Goal: Feedback & Contribution: Leave review/rating

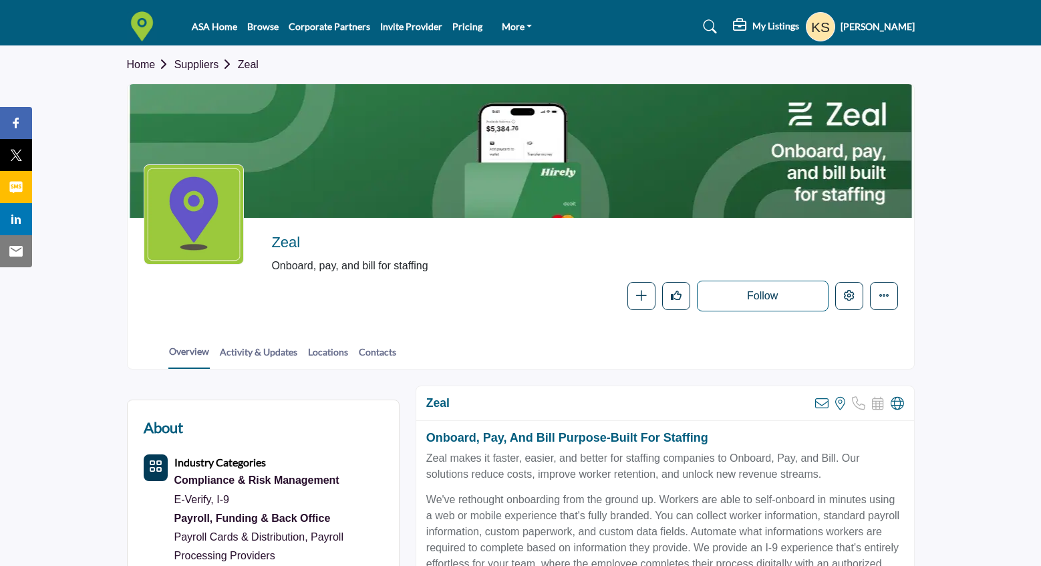
scroll to position [108, 0]
click at [849, 295] on icon "Edit company" at bounding box center [849, 295] width 11 height 11
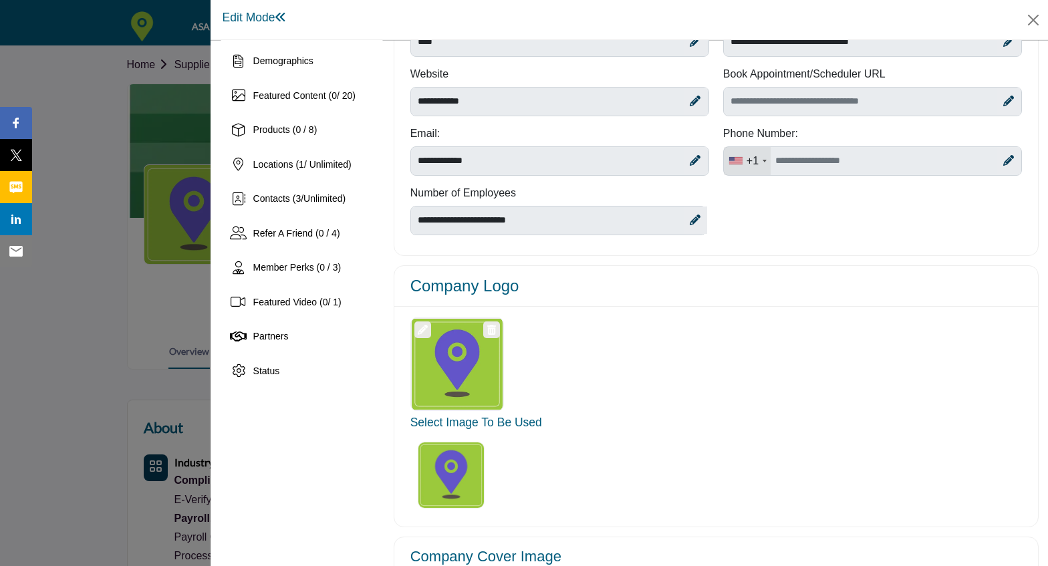
scroll to position [109, 0]
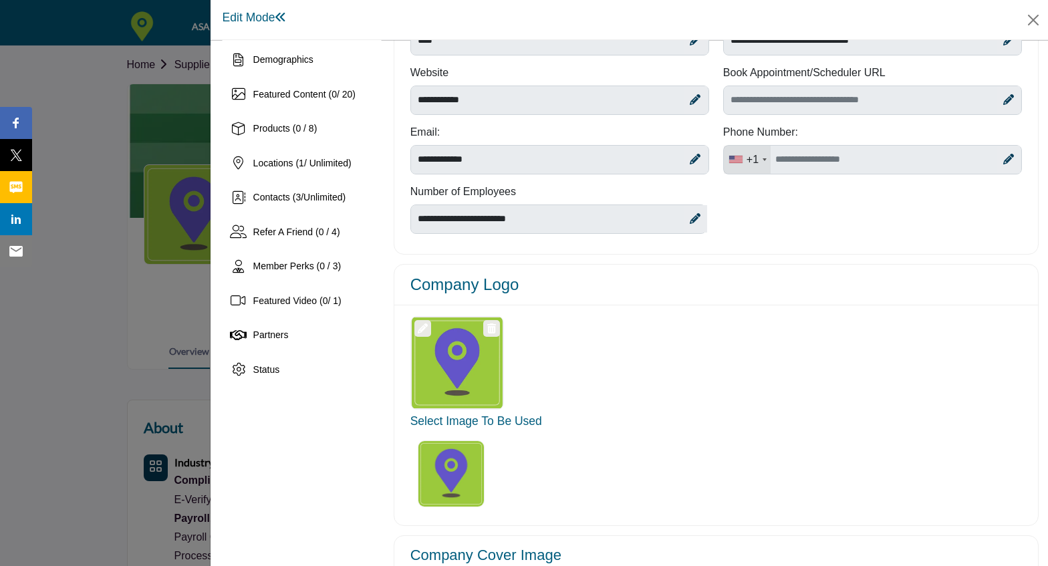
click at [424, 329] on icon at bounding box center [423, 328] width 10 height 10
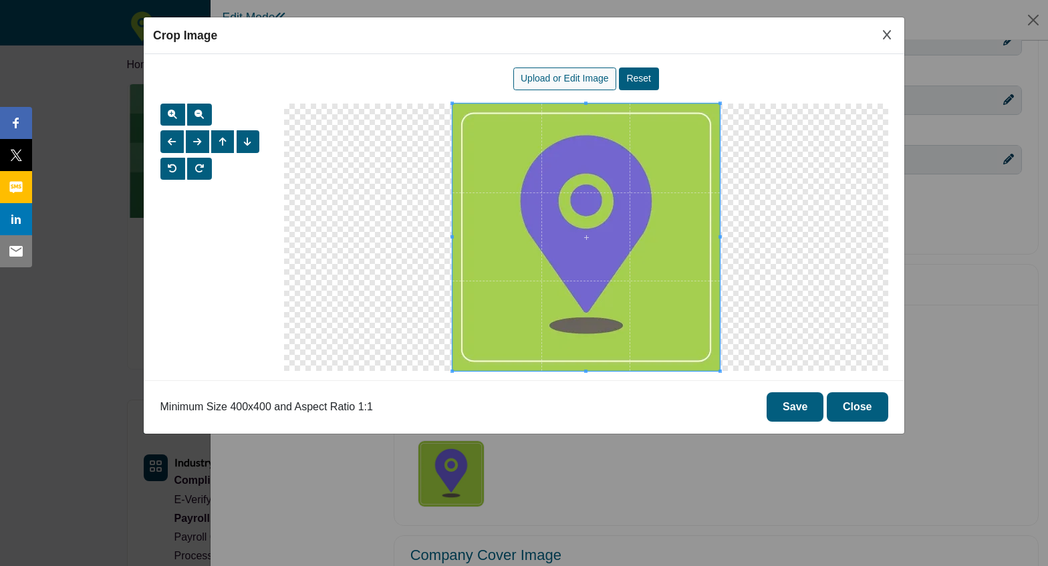
click at [581, 82] on span "Upload or Edit Image" at bounding box center [565, 78] width 88 height 11
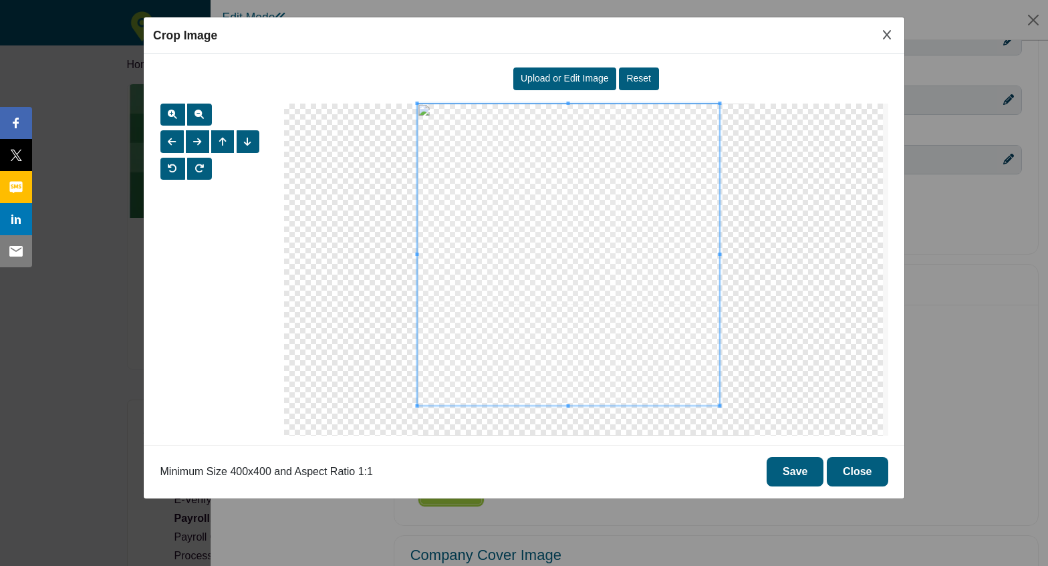
click at [718, 406] on span at bounding box center [719, 405] width 3 height 3
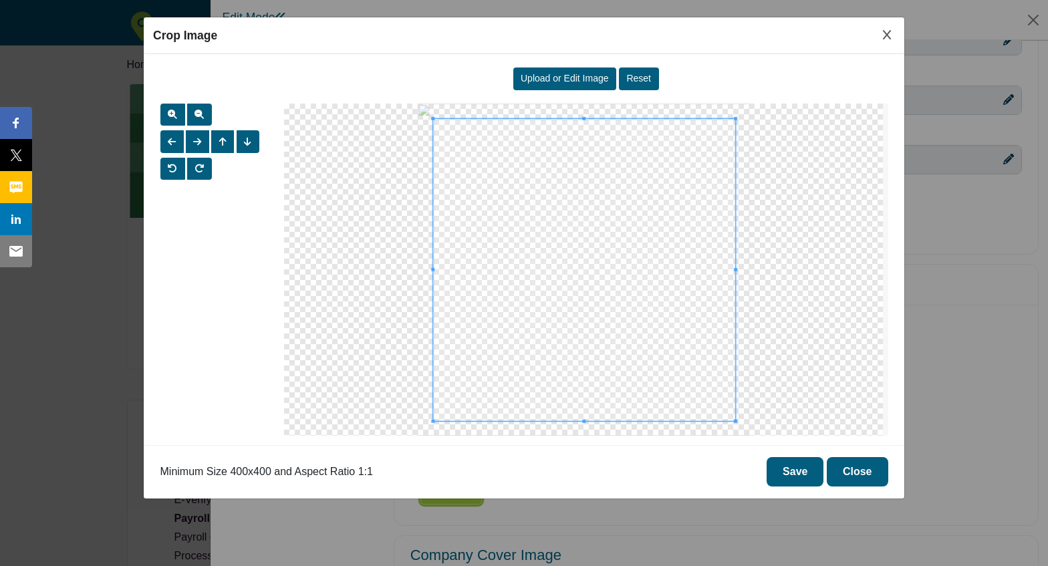
click at [658, 382] on span at bounding box center [584, 270] width 302 height 302
click at [789, 473] on button "Save" at bounding box center [795, 471] width 57 height 29
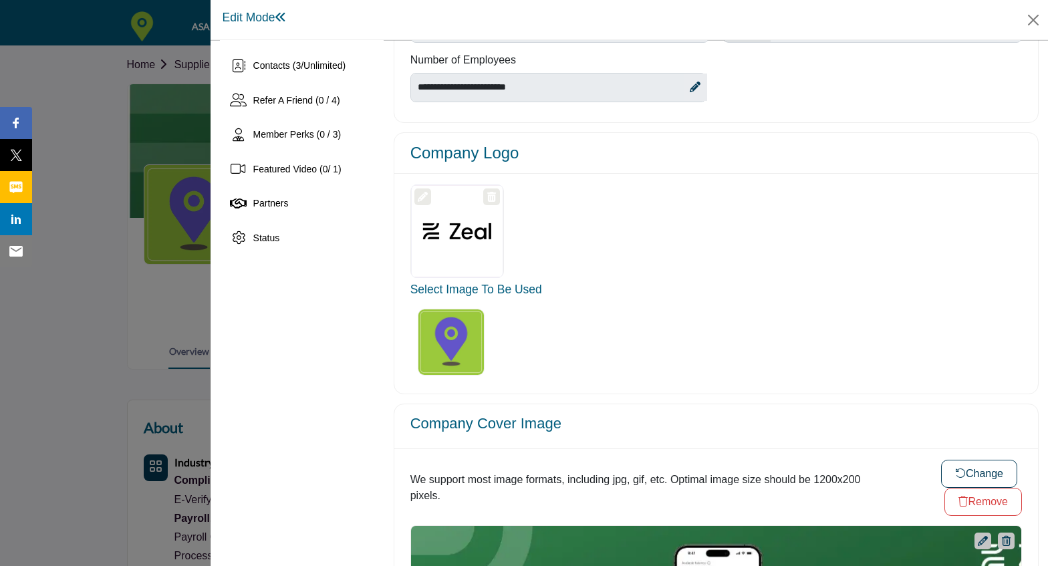
scroll to position [243, 0]
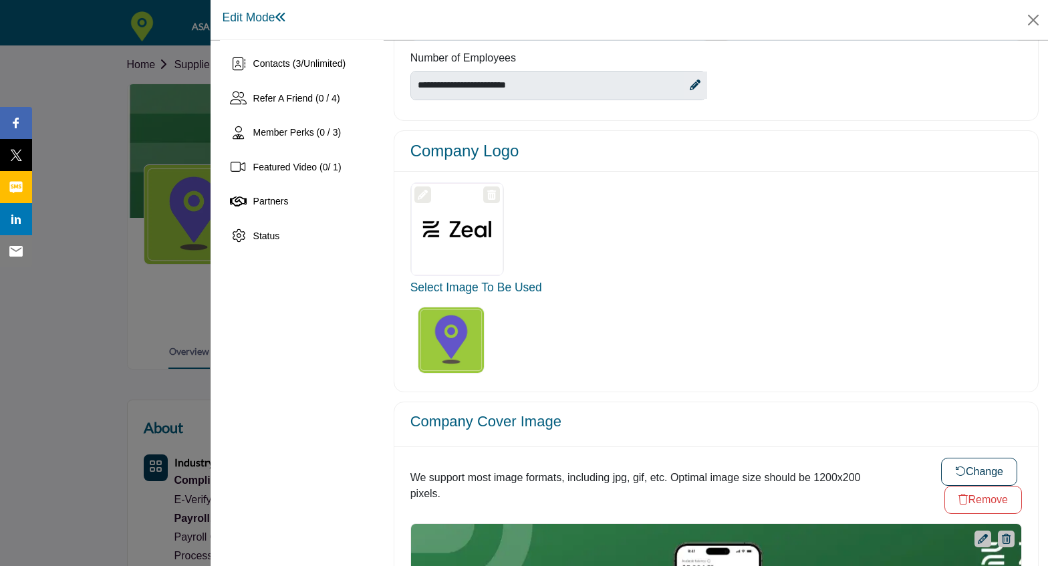
click at [764, 320] on ul at bounding box center [718, 340] width 616 height 82
click at [444, 354] on img "Select Image Logo Options_0" at bounding box center [451, 340] width 67 height 67
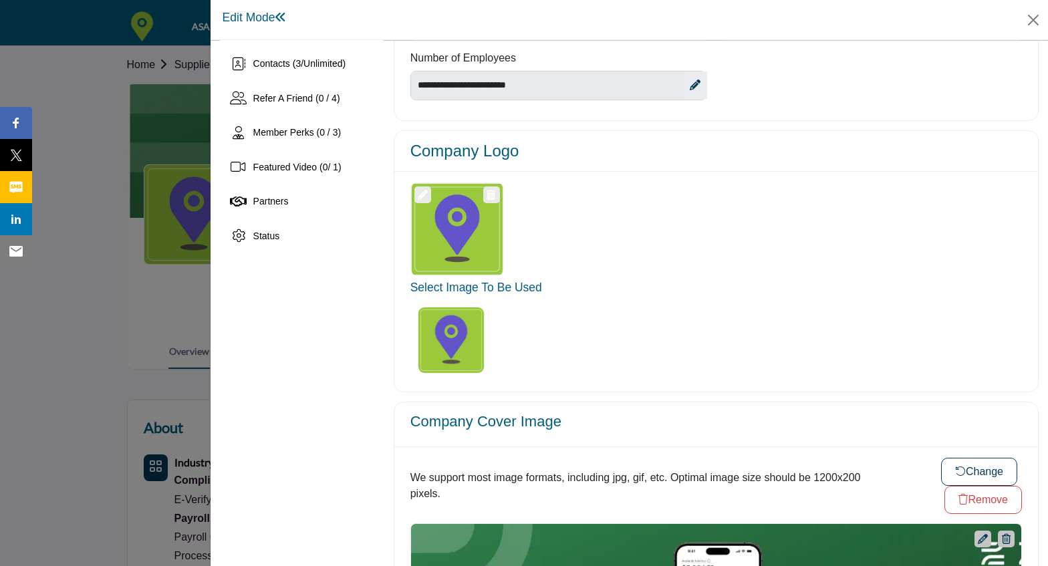
click at [422, 194] on icon at bounding box center [423, 195] width 10 height 10
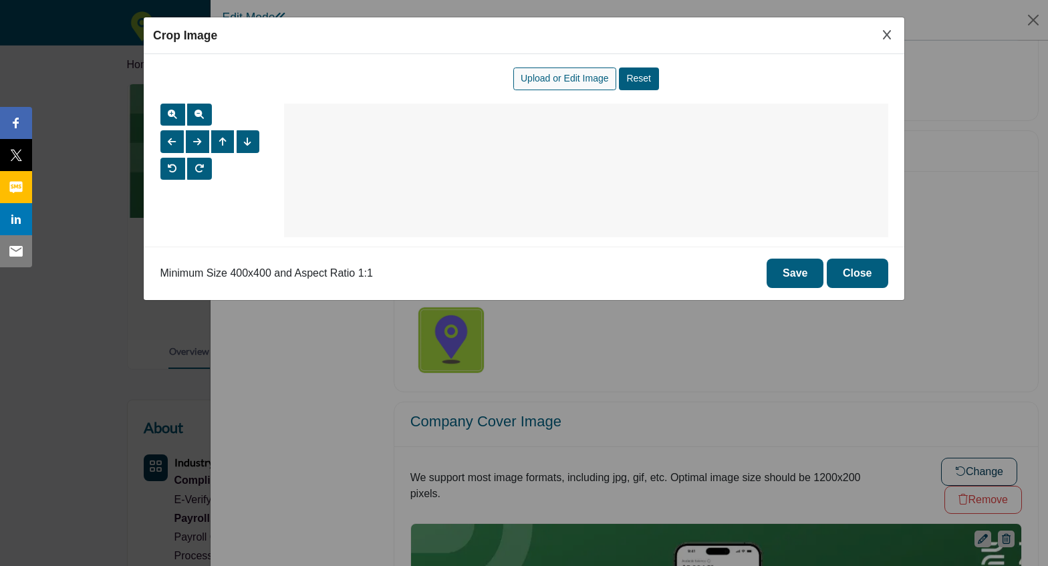
click at [563, 74] on span "Upload or Edit Image" at bounding box center [565, 78] width 88 height 11
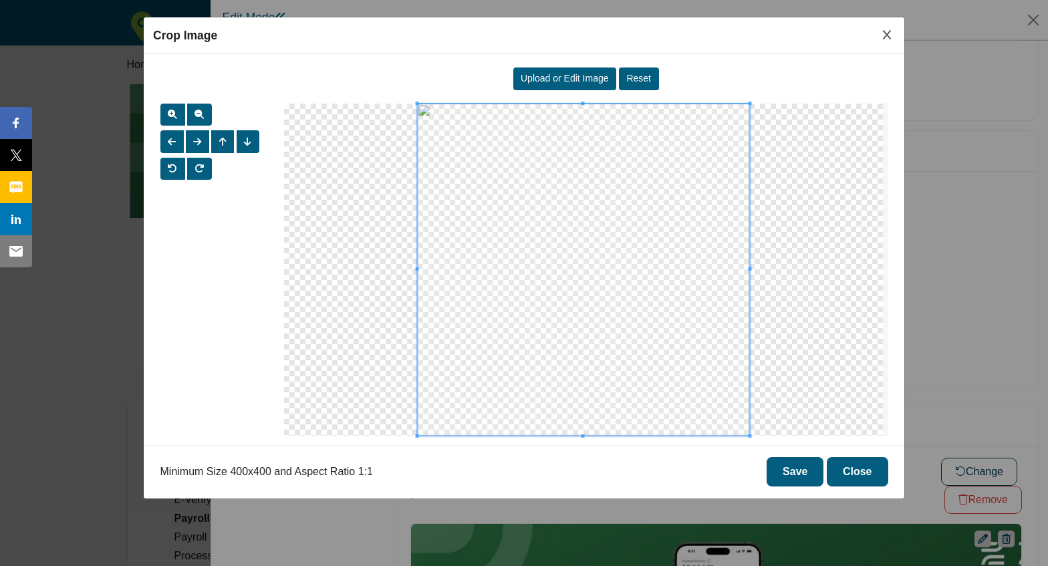
click at [794, 475] on button "Save" at bounding box center [795, 471] width 57 height 29
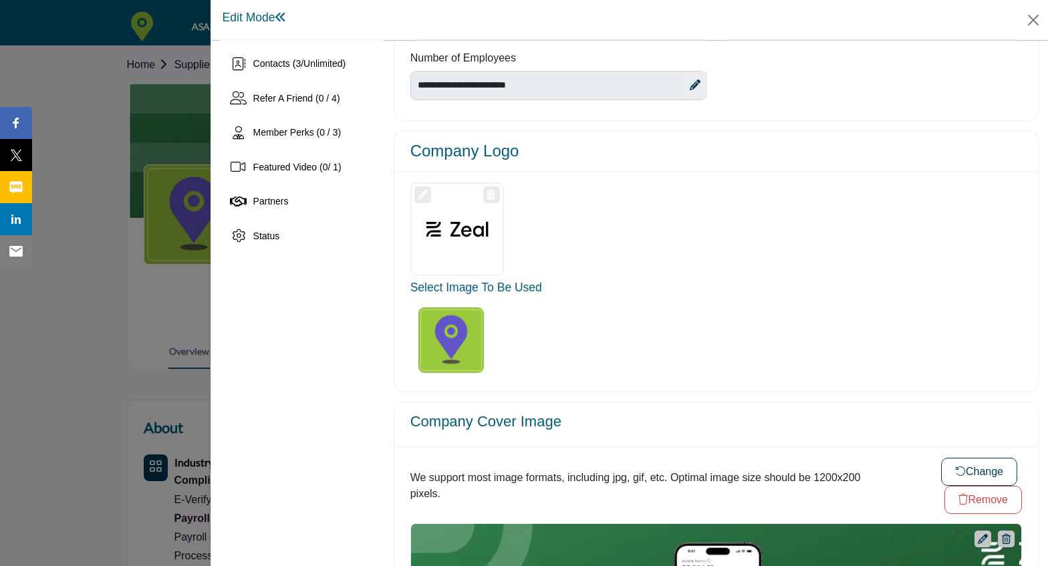
click at [462, 233] on div at bounding box center [457, 229] width 92 height 94
click at [439, 326] on img "Select Image Logo Options_0" at bounding box center [451, 340] width 67 height 67
click at [415, 306] on label "Select Image Logo Options_0" at bounding box center [451, 340] width 75 height 75
click at [487, 336] on li at bounding box center [451, 340] width 82 height 82
click at [559, 338] on ul at bounding box center [718, 340] width 616 height 82
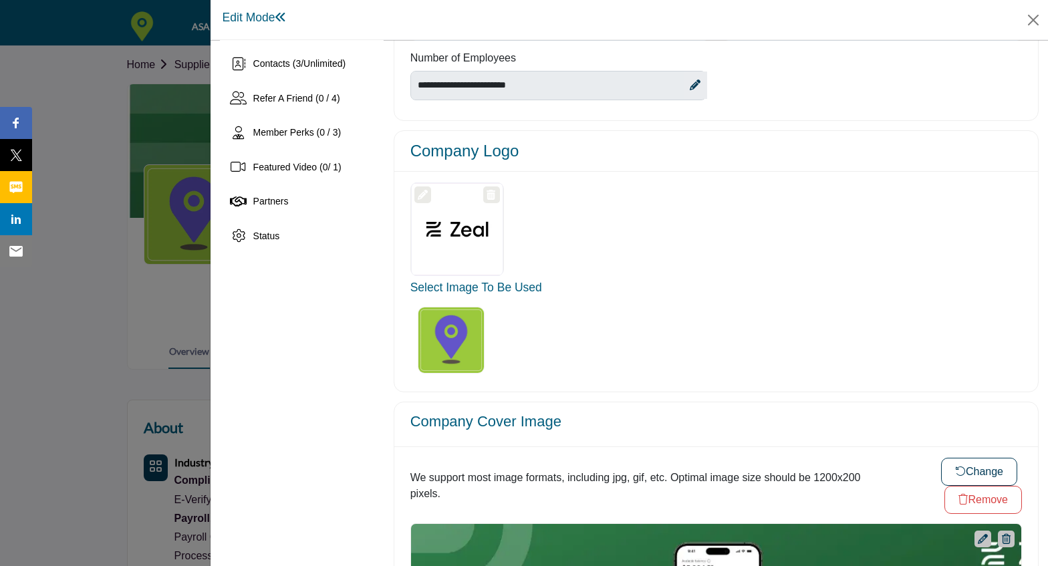
click at [453, 253] on div at bounding box center [457, 229] width 92 height 94
click at [487, 195] on icon at bounding box center [491, 195] width 9 height 10
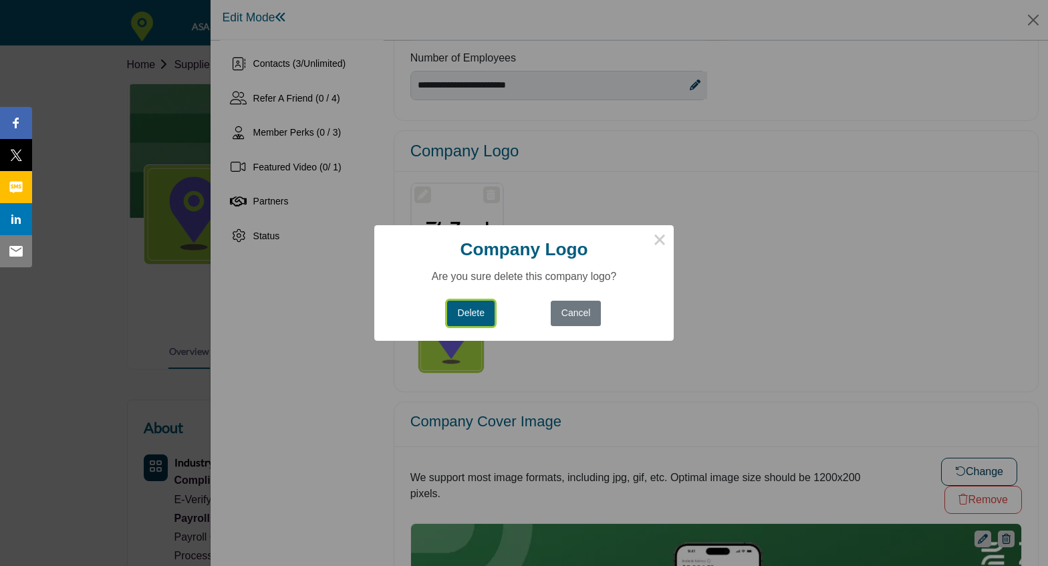
click at [475, 312] on button "Delete" at bounding box center [470, 314] width 47 height 26
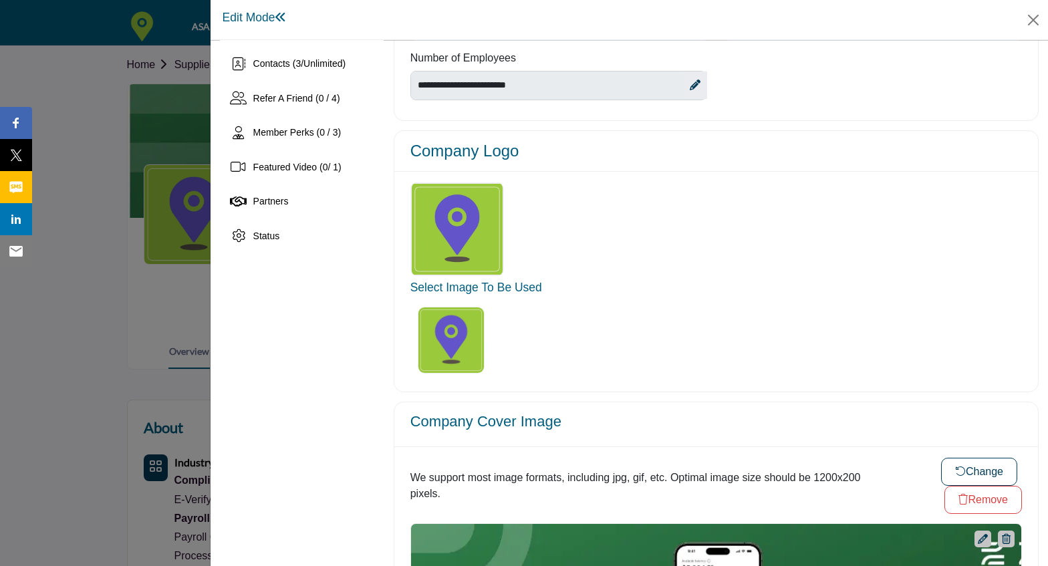
click at [458, 244] on div at bounding box center [457, 229] width 92 height 94
click at [471, 331] on img "Select Image Logo Options_0" at bounding box center [451, 340] width 67 height 67
click at [1037, 23] on button "Close" at bounding box center [1033, 20] width 20 height 20
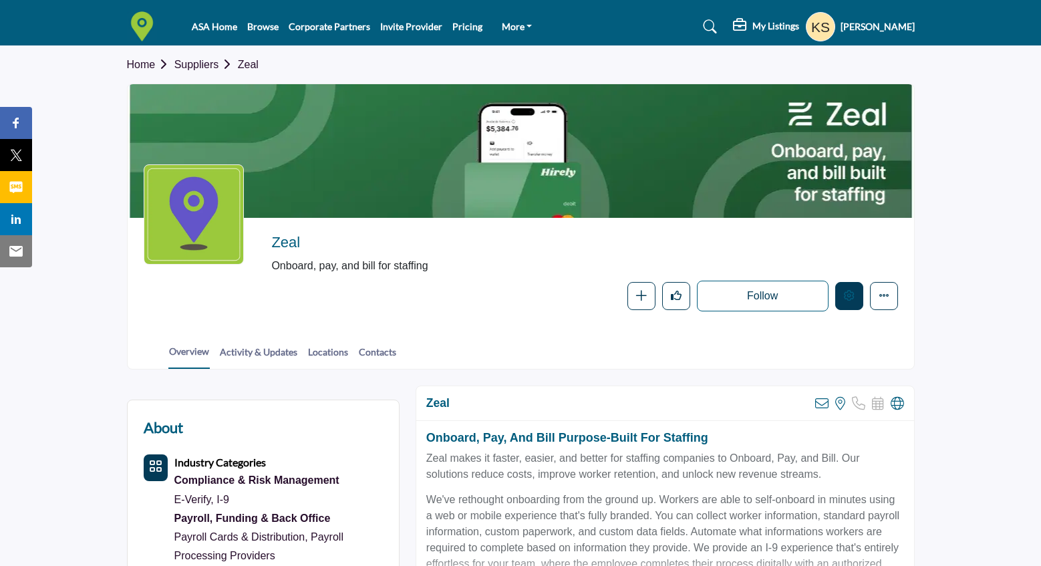
click at [845, 297] on icon "Edit company" at bounding box center [849, 295] width 11 height 11
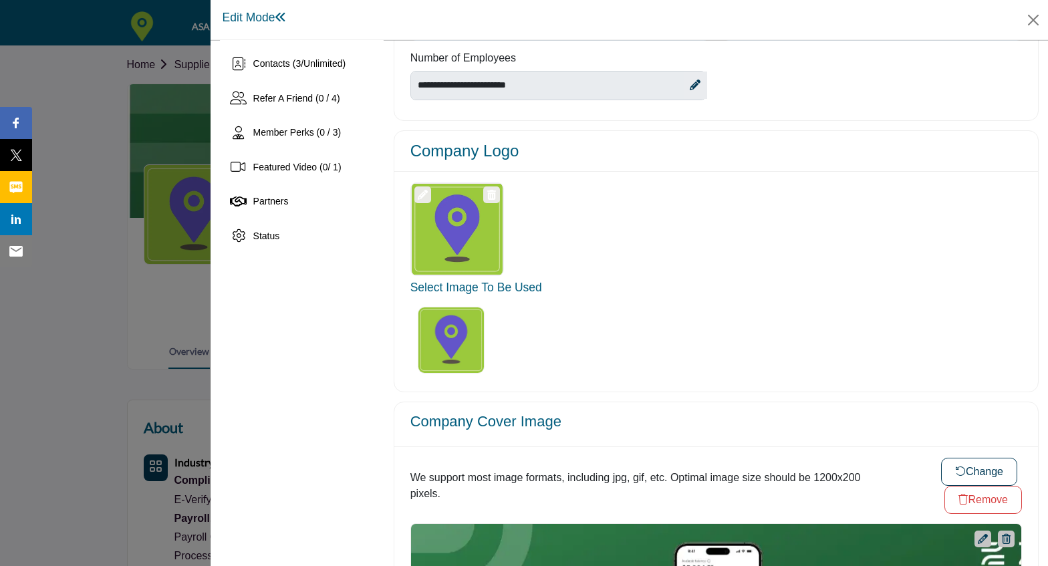
click at [444, 227] on div at bounding box center [457, 229] width 92 height 94
click at [608, 272] on div at bounding box center [716, 229] width 626 height 94
click at [478, 342] on img "Select Image Logo Options_0" at bounding box center [451, 340] width 67 height 67
click at [424, 193] on icon at bounding box center [423, 195] width 10 height 10
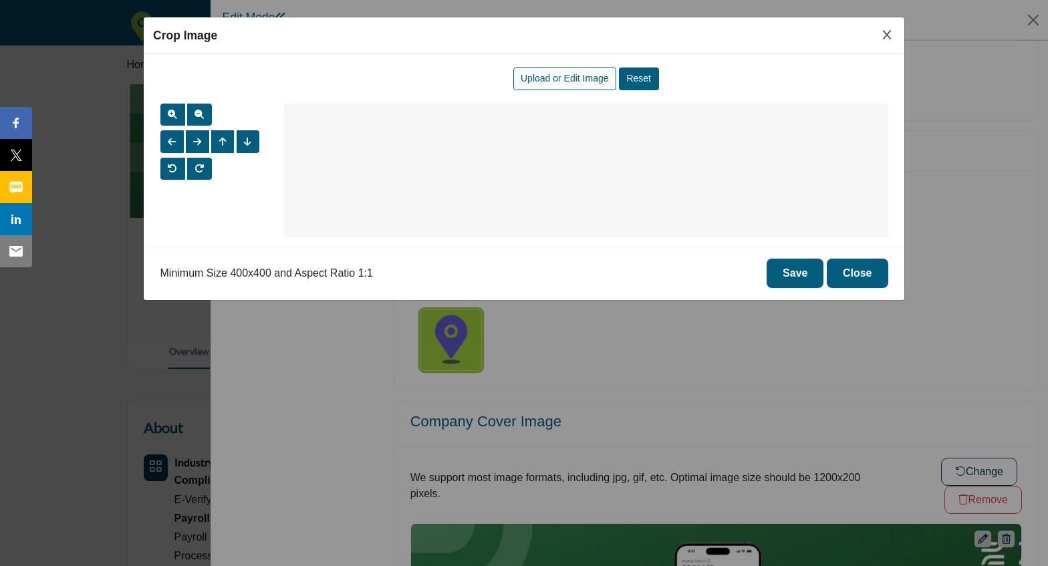
click at [559, 79] on span "Upload or Edit Image" at bounding box center [565, 78] width 88 height 11
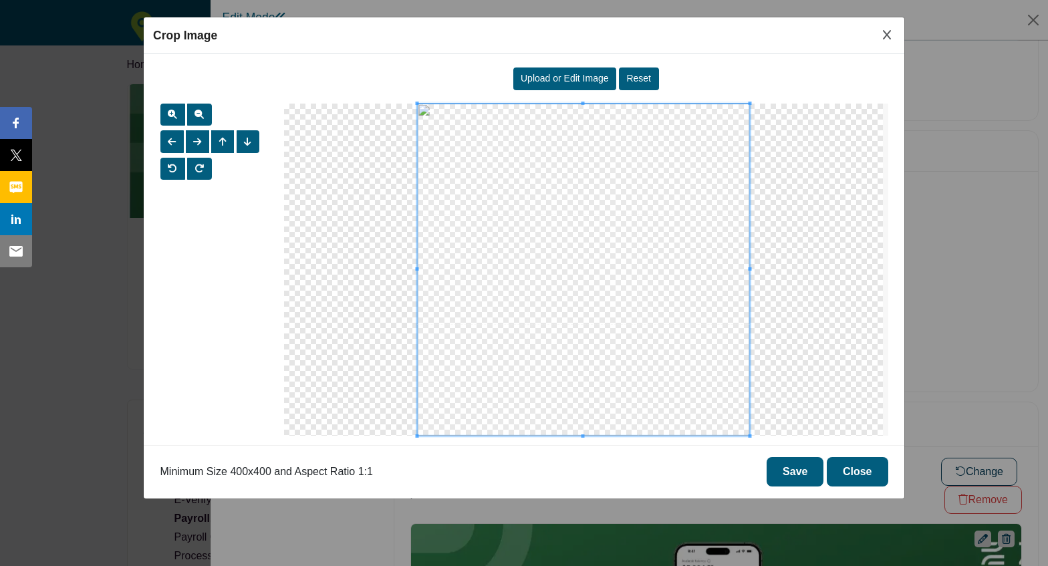
click at [794, 473] on button "Save" at bounding box center [795, 471] width 57 height 29
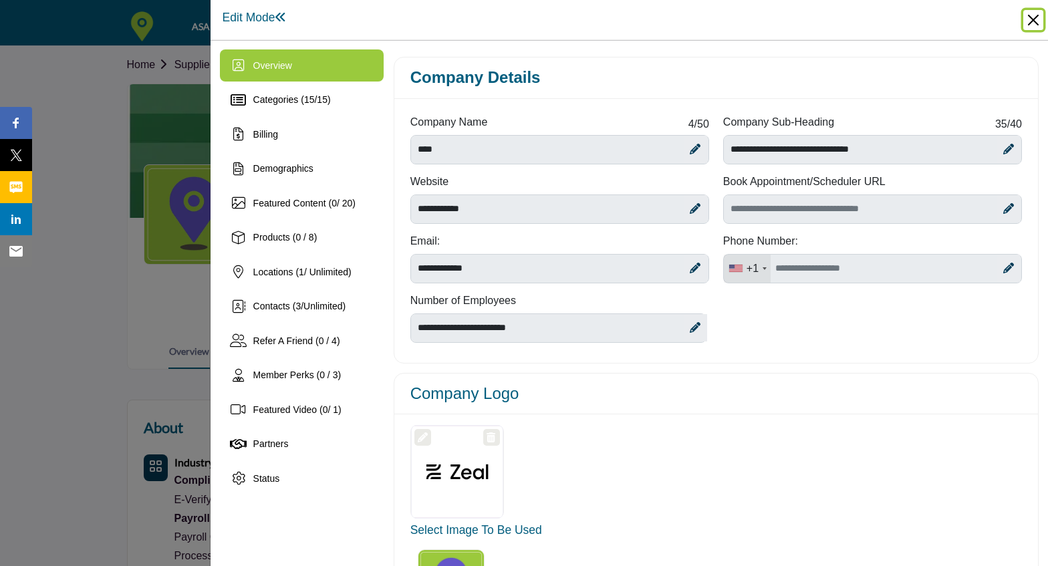
click at [1028, 18] on button "Close" at bounding box center [1033, 20] width 20 height 20
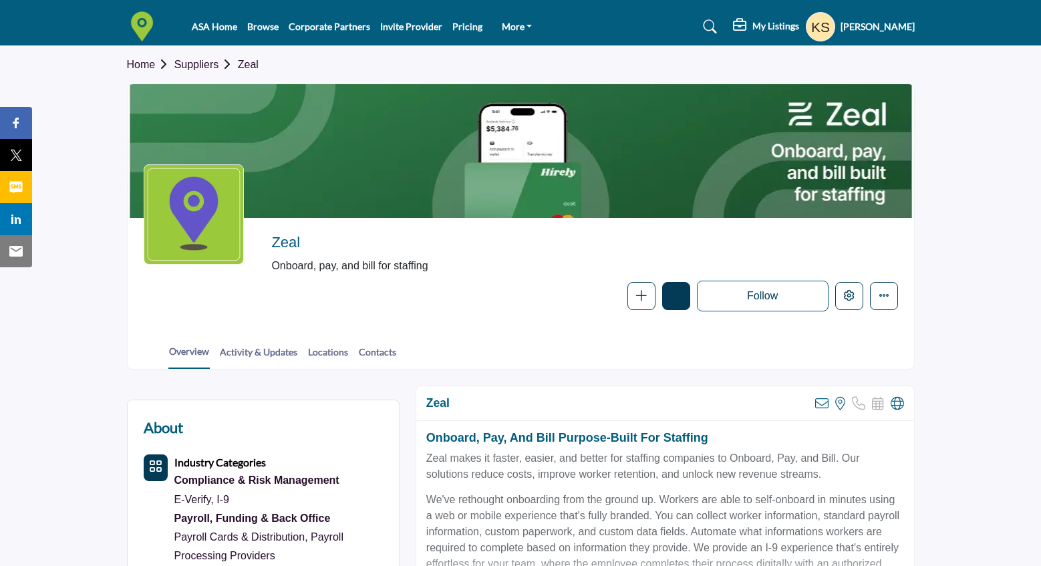
click at [678, 297] on icon "Like" at bounding box center [676, 295] width 11 height 11
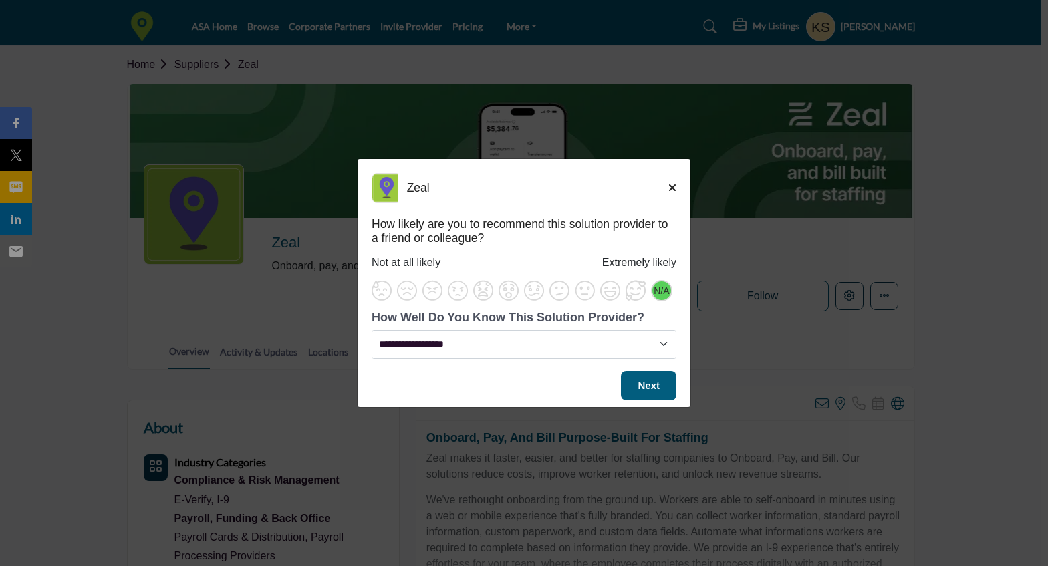
click at [660, 292] on span "N/A" at bounding box center [661, 290] width 15 height 11
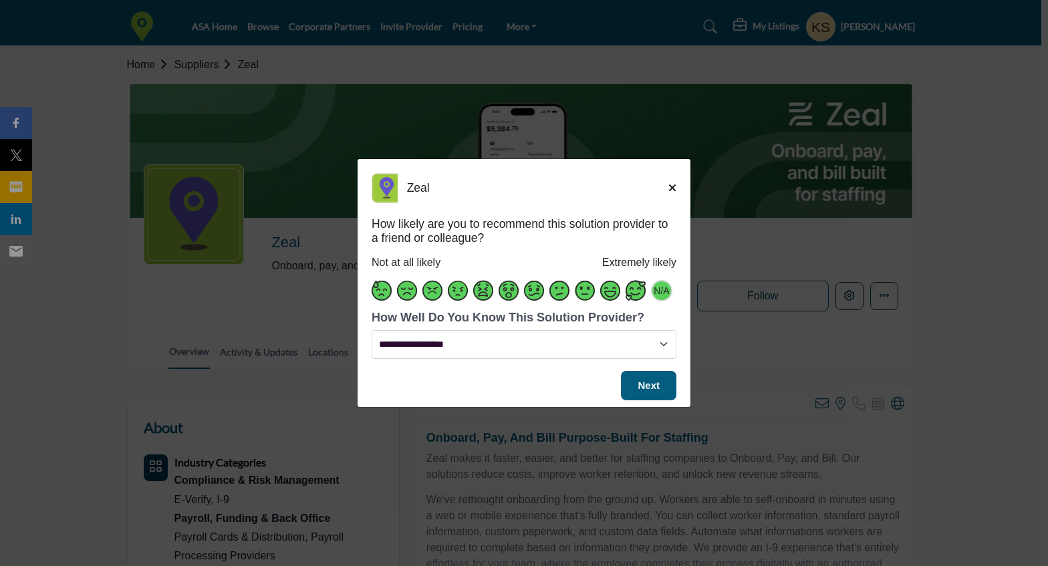
click at [638, 293] on span "Supplier Rating and Recommendation Modal for Zeal" at bounding box center [636, 291] width 20 height 20
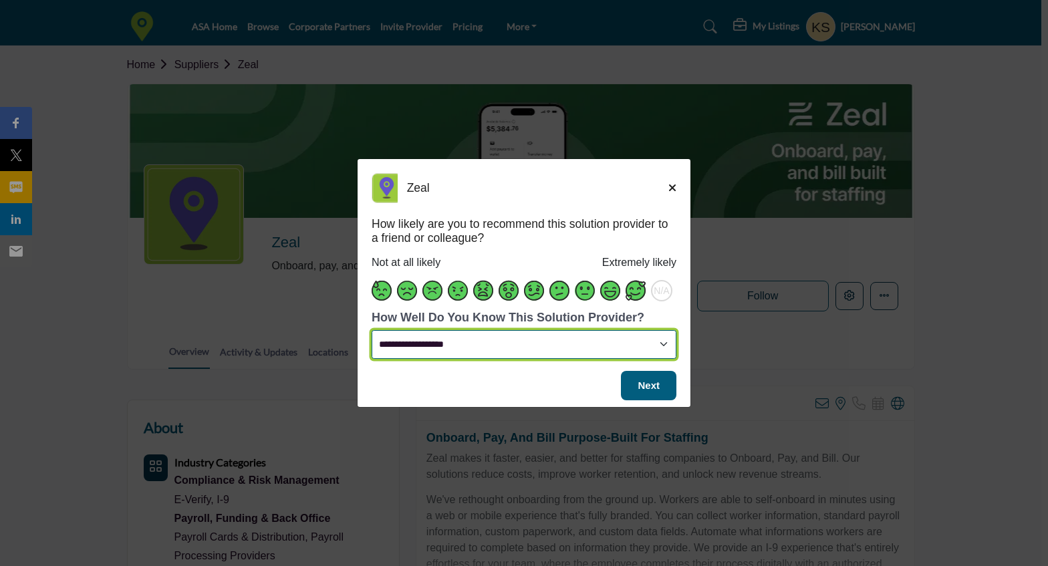
click at [656, 344] on select "**********" at bounding box center [524, 344] width 305 height 29
click at [372, 330] on select "**********" at bounding box center [524, 344] width 305 height 29
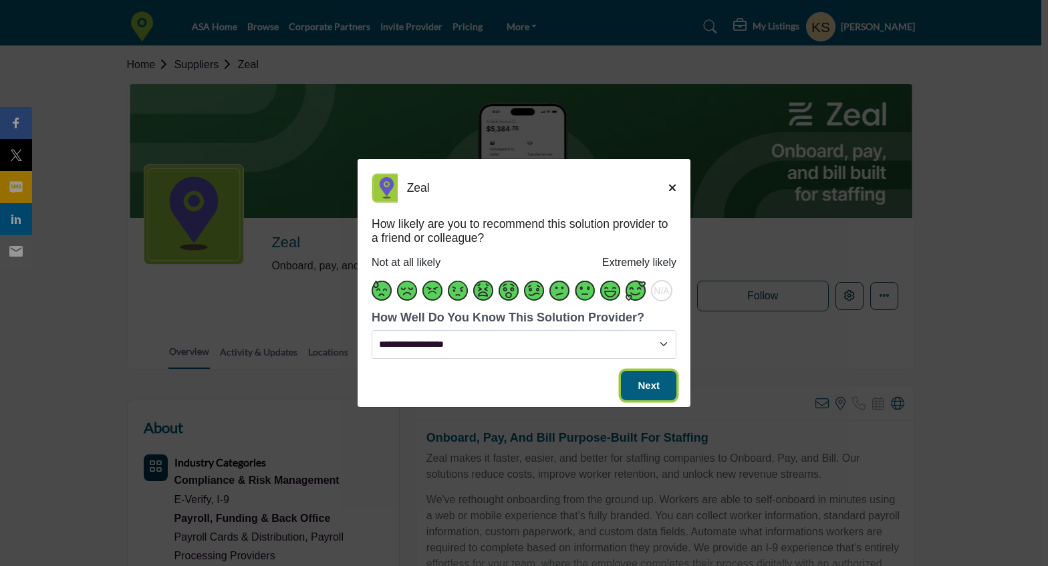
click at [647, 380] on span "Next" at bounding box center [649, 385] width 22 height 11
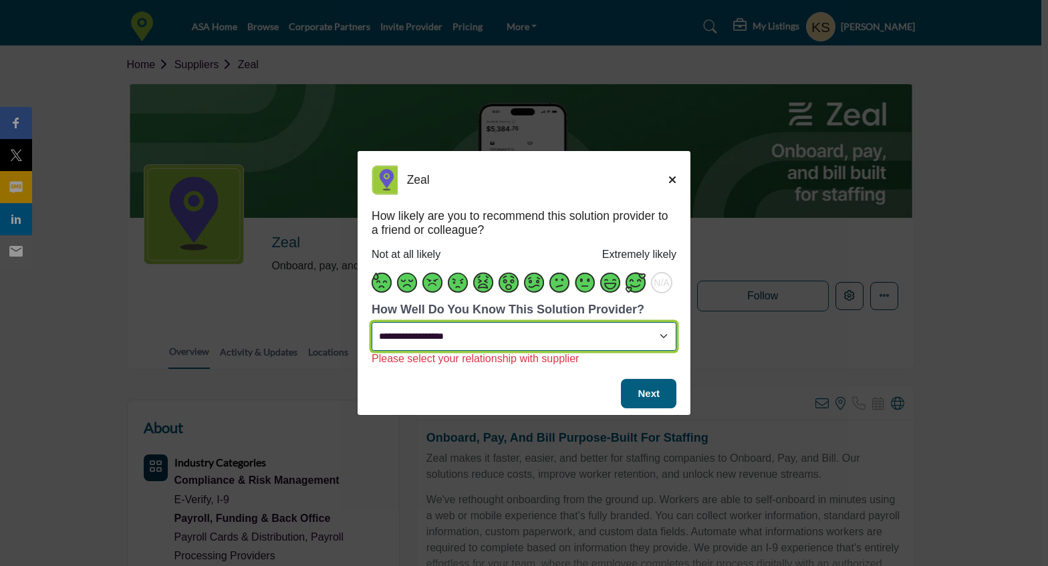
click at [652, 344] on select "**********" at bounding box center [524, 336] width 305 height 29
select select "*****"
click at [372, 322] on select "**********" at bounding box center [524, 336] width 305 height 29
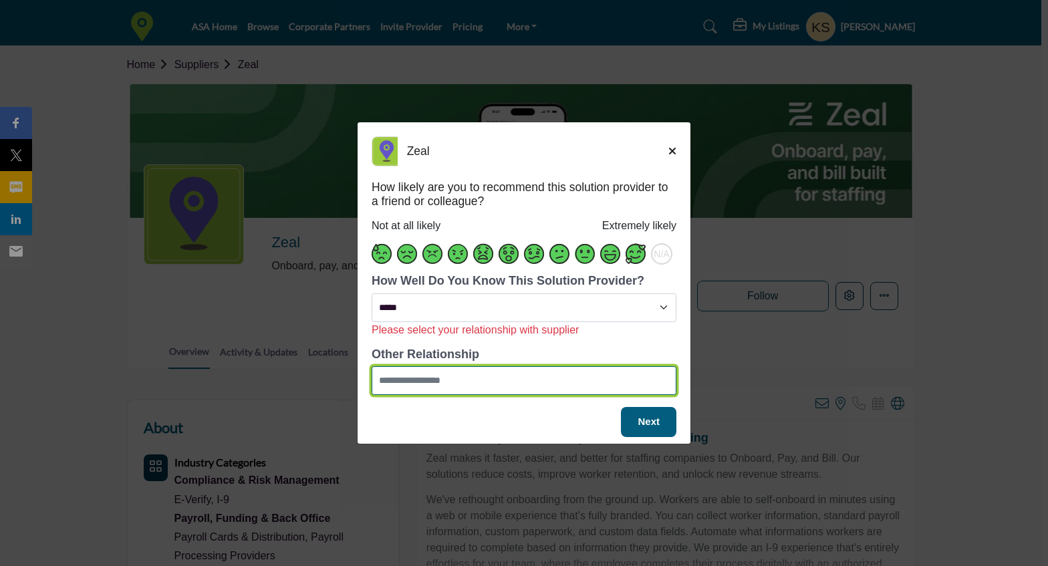
click at [587, 386] on input "Supplier Rating and Recommendation Modal for Zeal" at bounding box center [524, 380] width 305 height 29
type input "****"
click at [604, 388] on input "****" at bounding box center [524, 380] width 305 height 29
drag, startPoint x: 604, startPoint y: 388, endPoint x: 616, endPoint y: 393, distance: 13.2
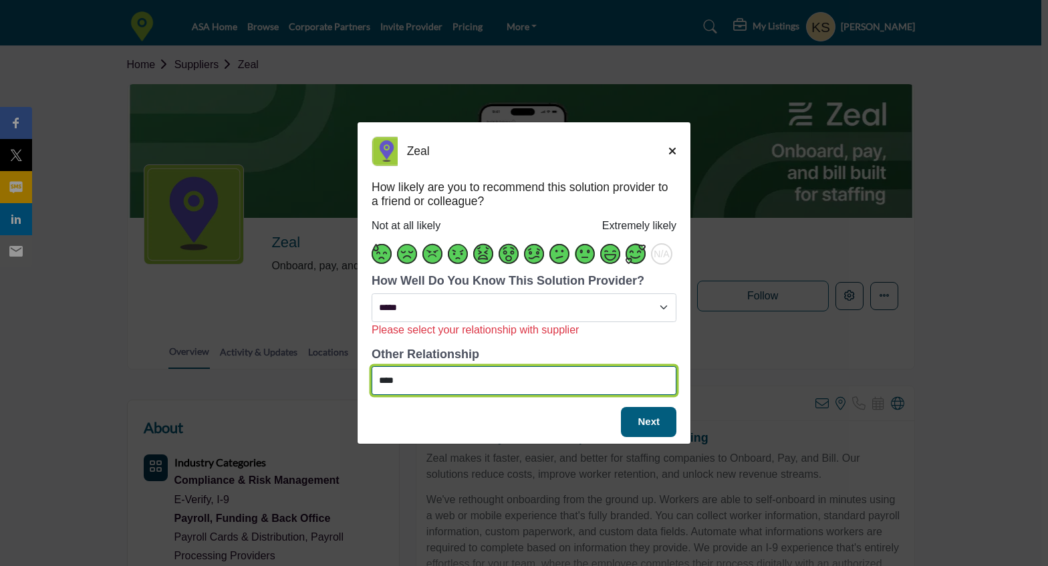
click at [604, 388] on input "****" at bounding box center [524, 380] width 305 height 29
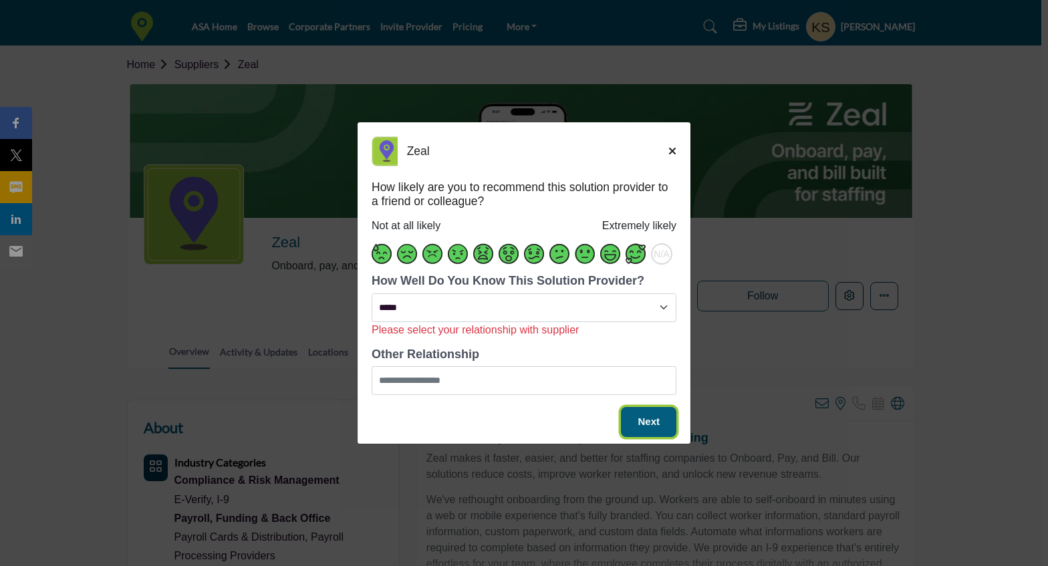
click at [647, 421] on span "Next" at bounding box center [649, 421] width 22 height 11
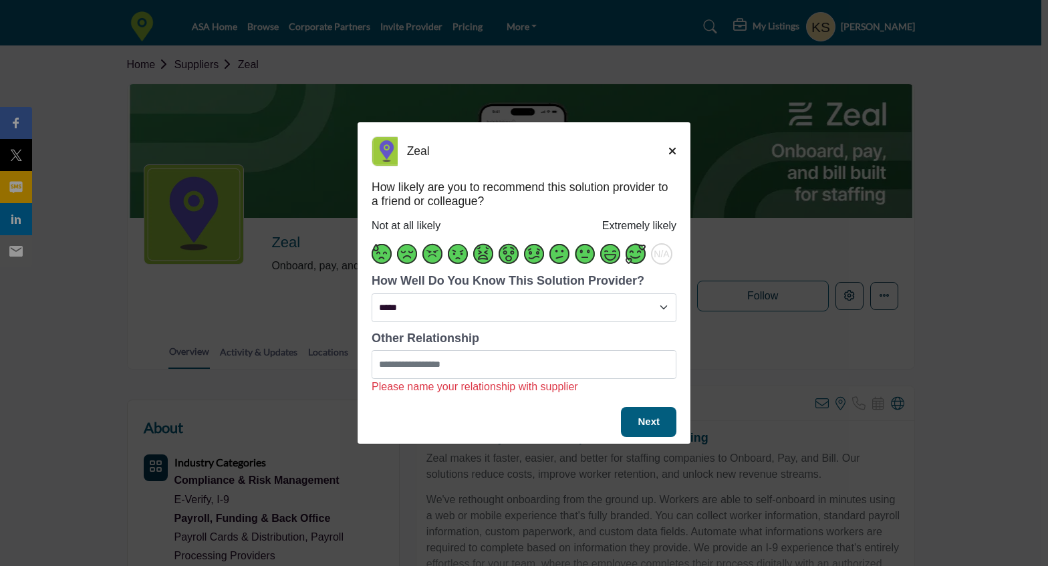
click at [667, 152] on h5 "Zeal" at bounding box center [537, 151] width 261 height 14
click at [670, 152] on icon "Close" at bounding box center [672, 151] width 8 height 11
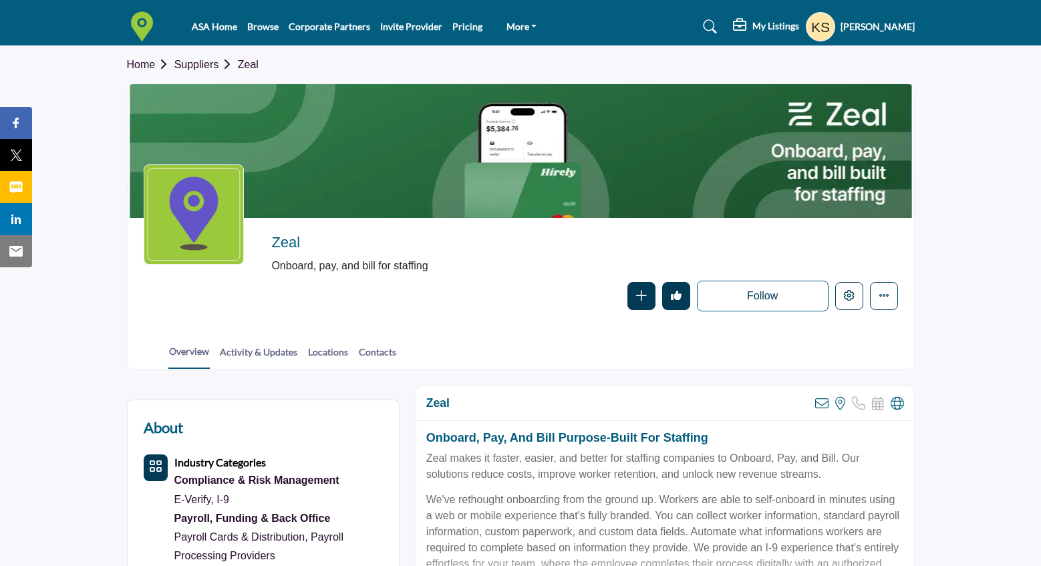
click at [596, 352] on div "Overview Activity & Updates Locations Contacts" at bounding box center [537, 347] width 753 height 41
